Goal: Task Accomplishment & Management: Complete application form

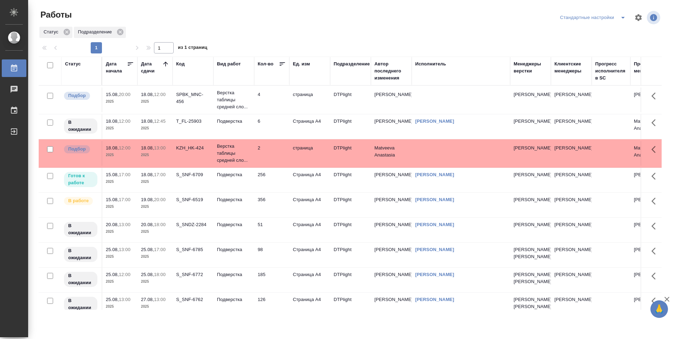
click at [265, 112] on td "6" at bounding box center [271, 100] width 35 height 25
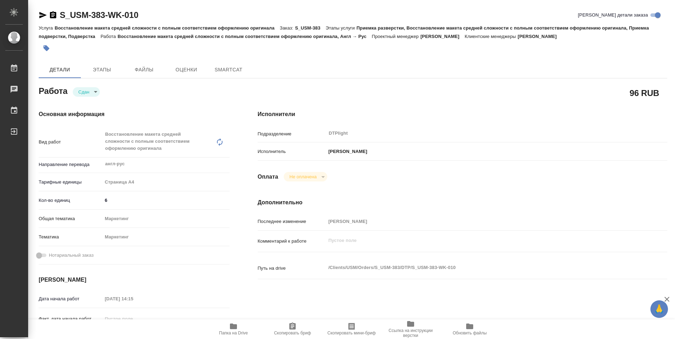
type textarea "x"
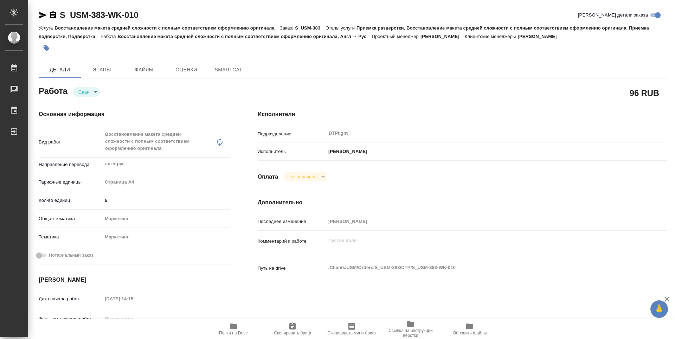
type textarea "x"
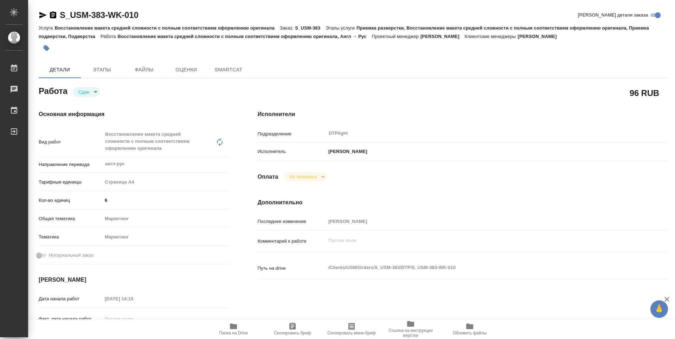
type textarea "x"
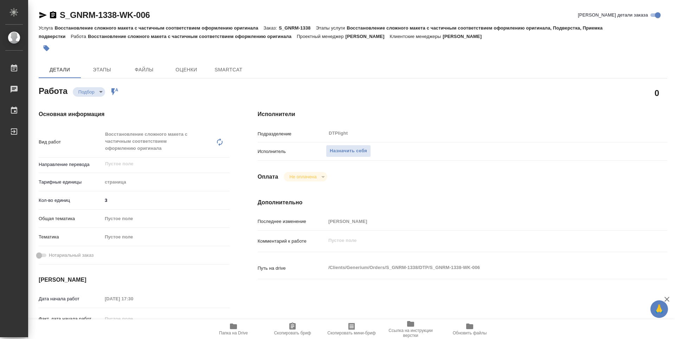
type textarea "x"
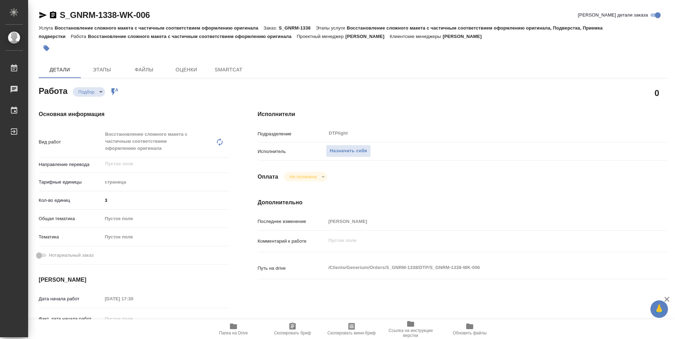
type textarea "x"
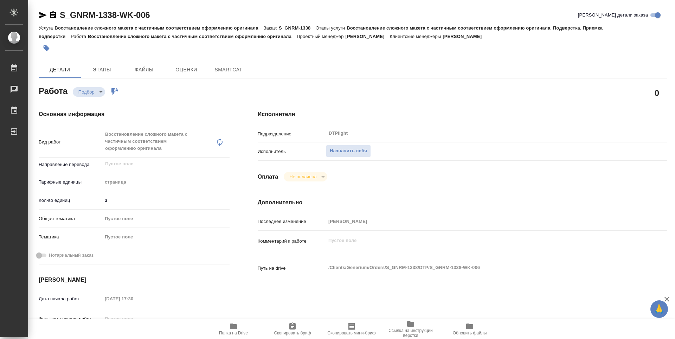
type textarea "x"
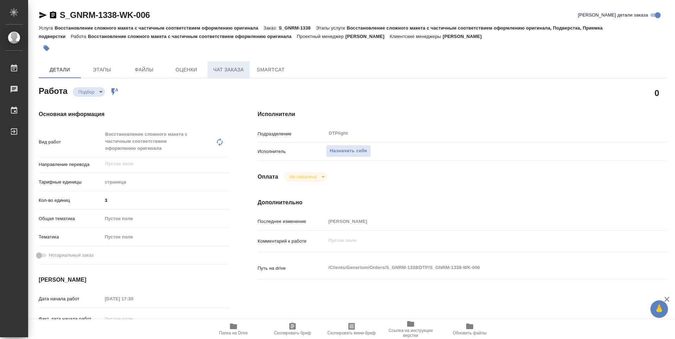
type textarea "x"
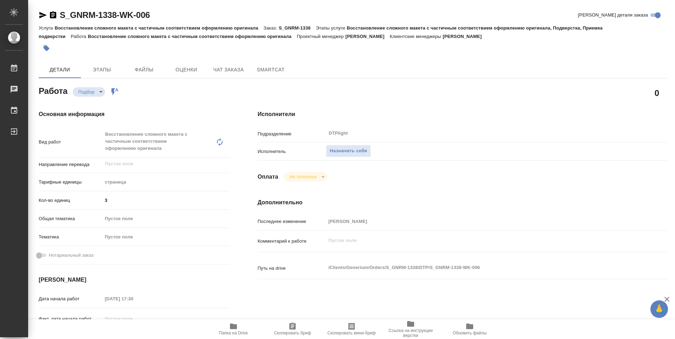
type textarea "x"
